Goal: Transaction & Acquisition: Download file/media

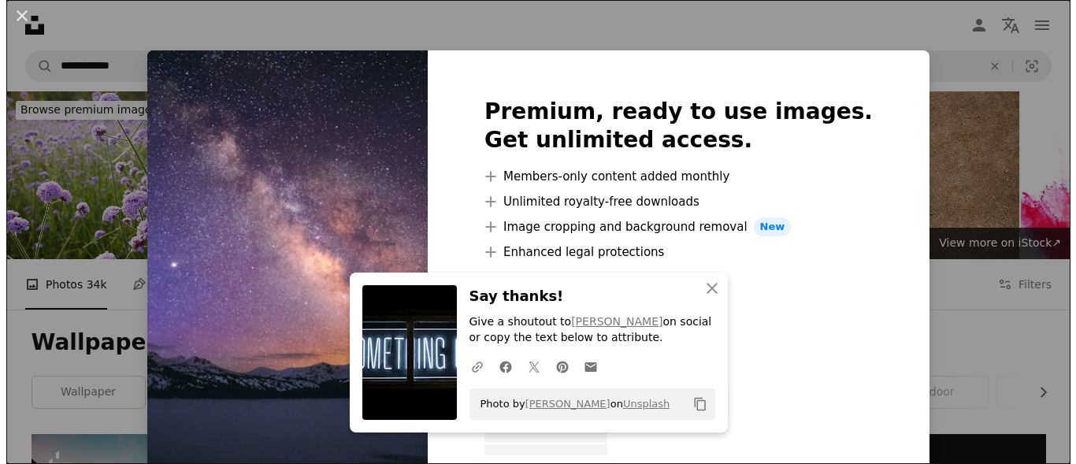
scroll to position [3778, 0]
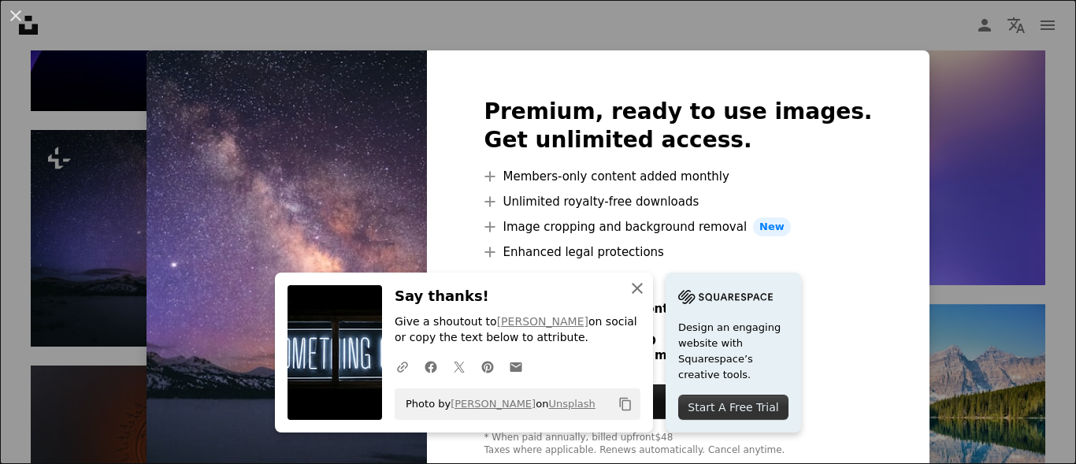
click at [628, 287] on icon "An X shape" at bounding box center [637, 288] width 19 height 19
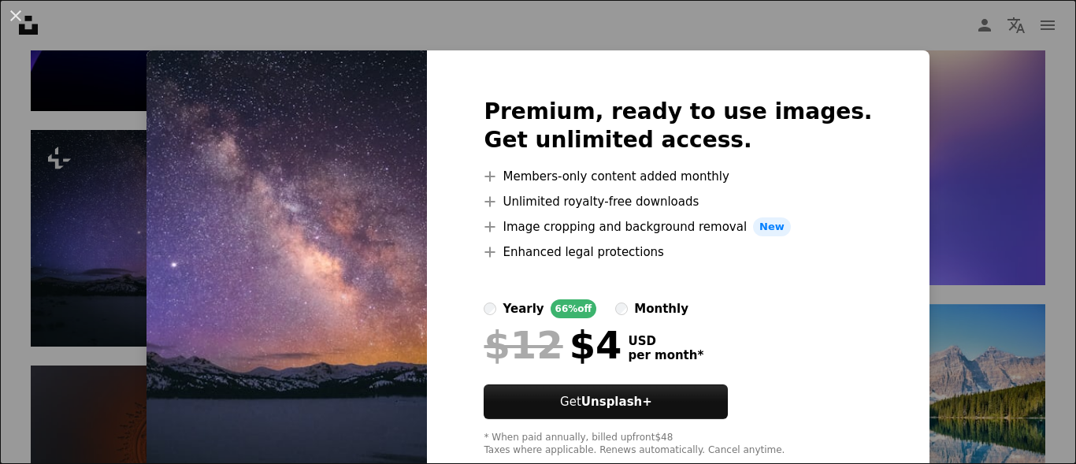
click at [671, 361] on span "per month *" at bounding box center [666, 355] width 76 height 14
